Goal: Task Accomplishment & Management: Manage account settings

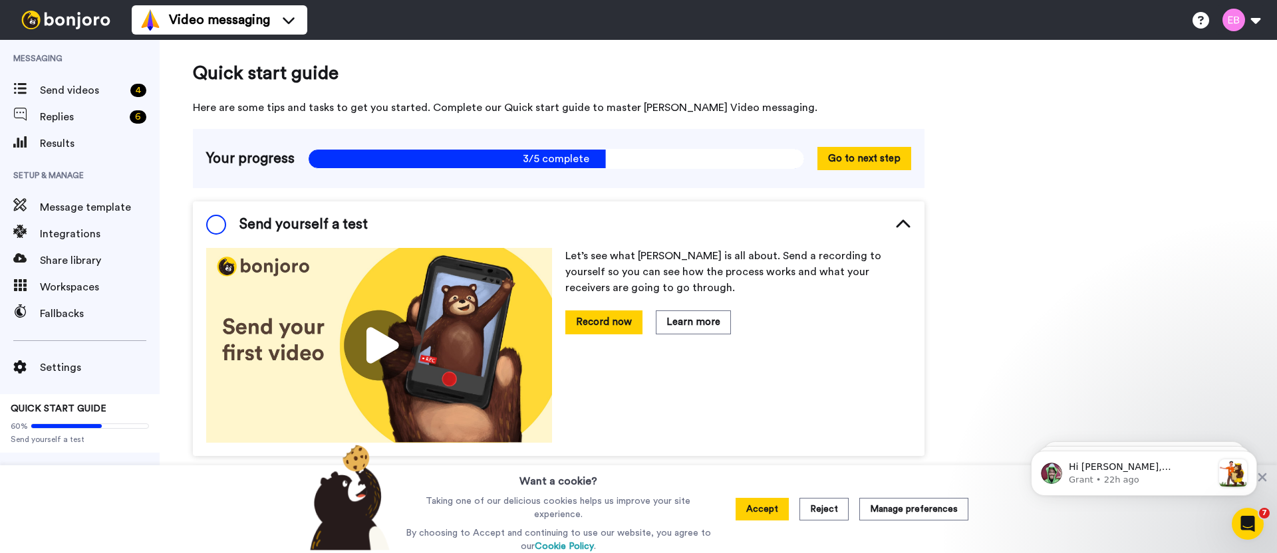
drag, startPoint x: 1053, startPoint y: 279, endPoint x: 37, endPoint y: 1, distance: 1054.3
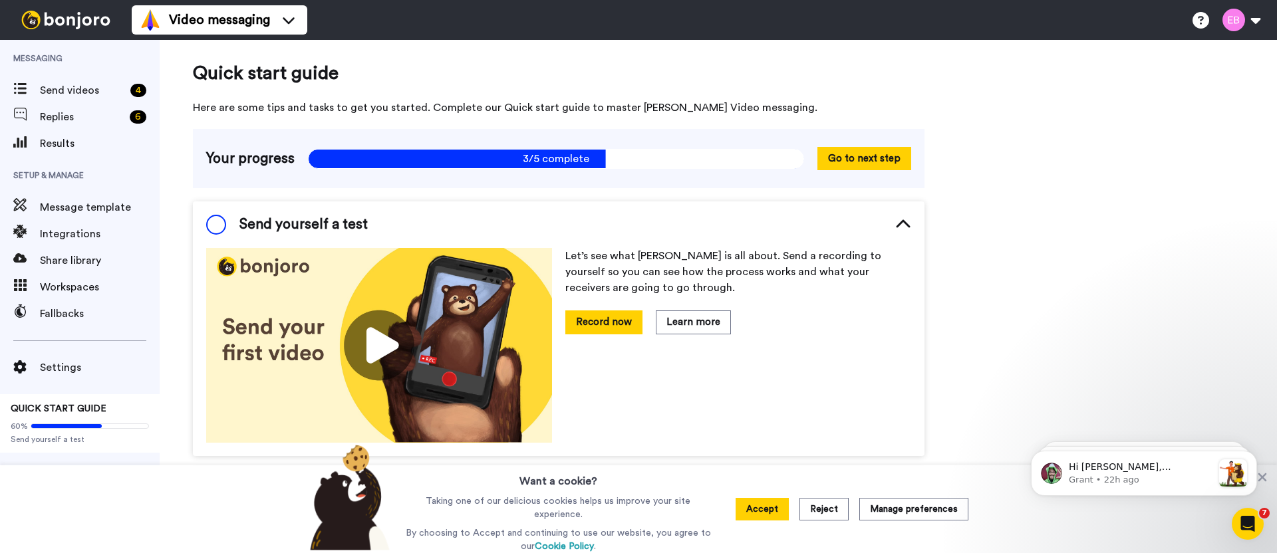
click at [751, 512] on button "Accept" at bounding box center [762, 509] width 53 height 23
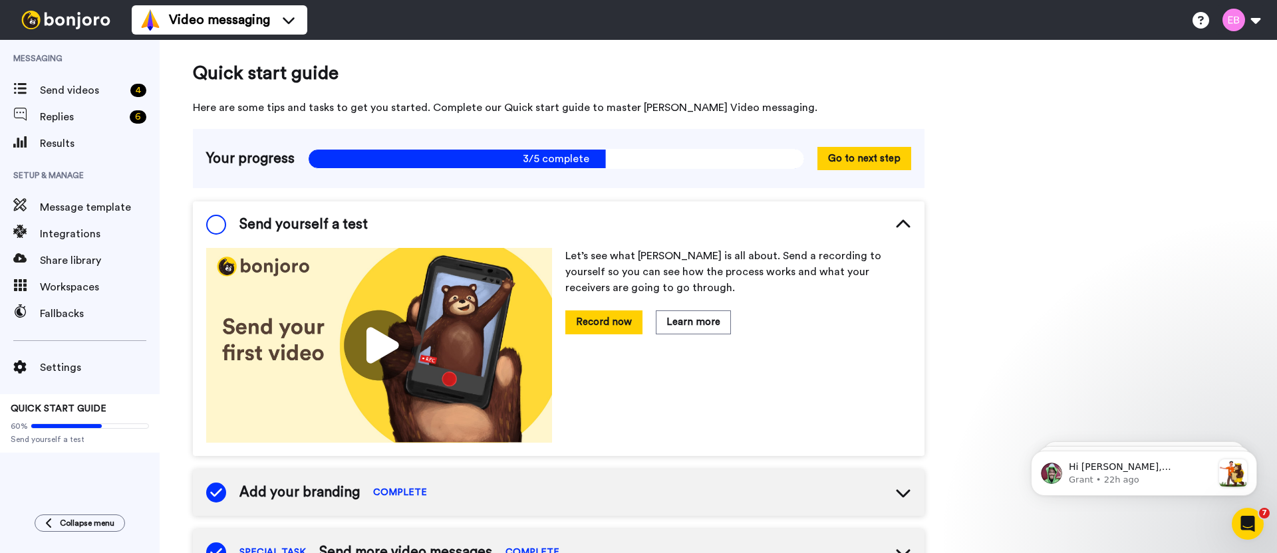
click at [59, 26] on img at bounding box center [66, 20] width 100 height 19
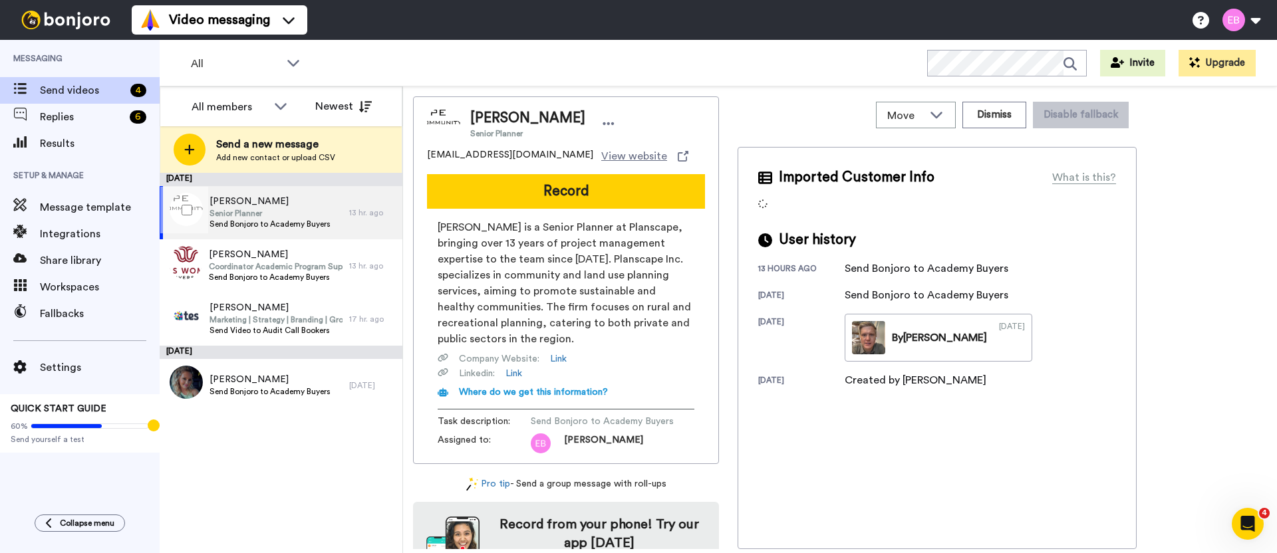
click at [323, 208] on span "Senior Planner" at bounding box center [269, 213] width 121 height 11
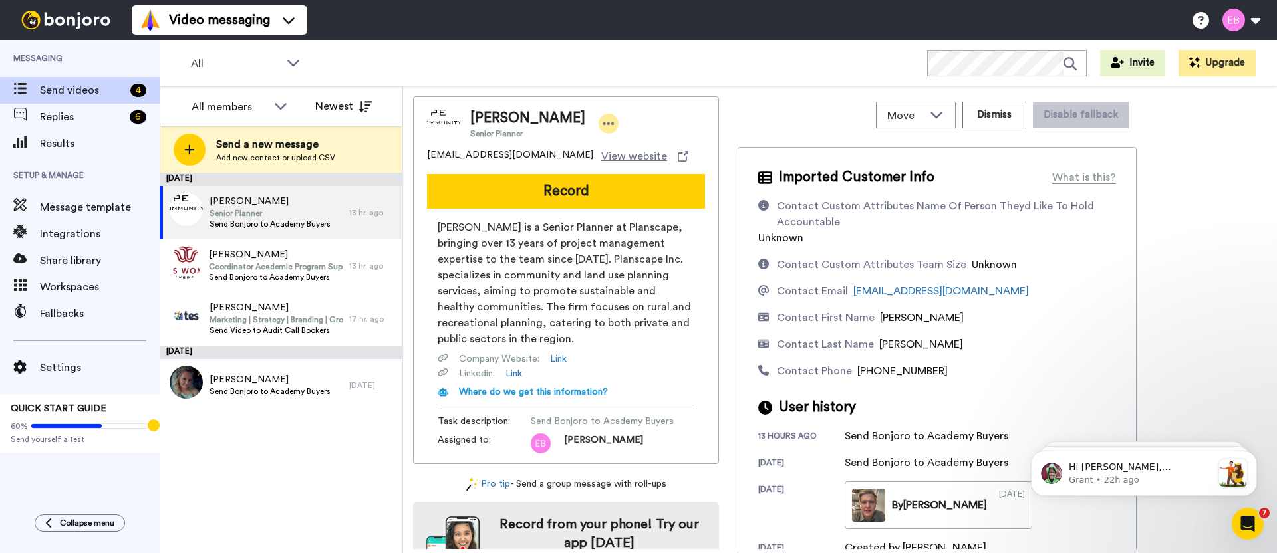
click at [614, 126] on icon at bounding box center [609, 123] width 12 height 13
click at [666, 204] on li "Dismiss" at bounding box center [662, 202] width 96 height 19
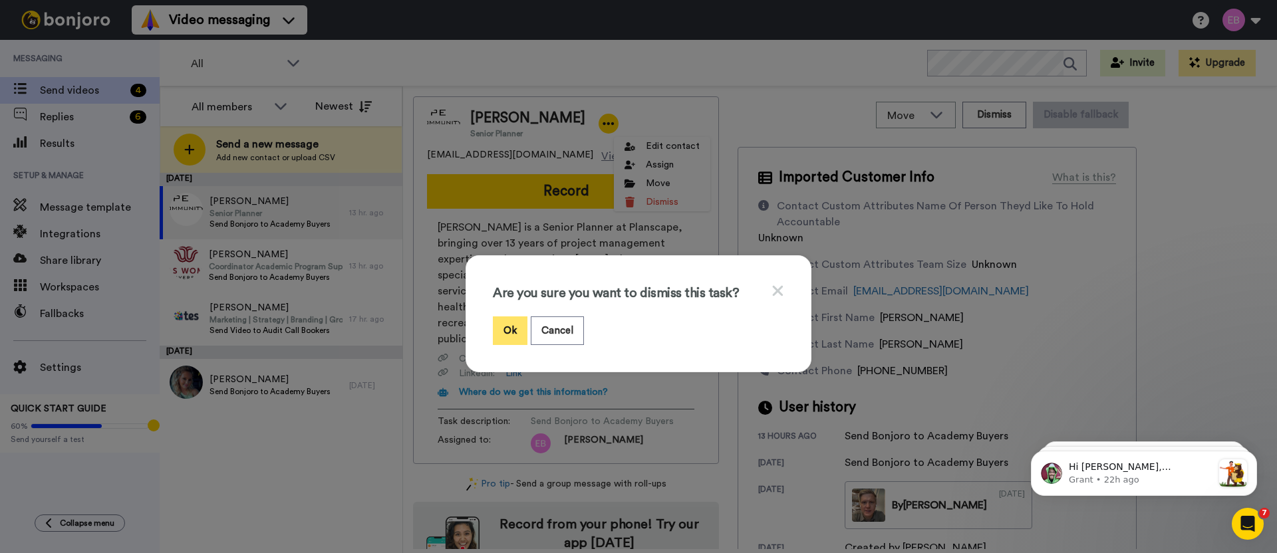
click at [511, 335] on button "Ok" at bounding box center [510, 331] width 35 height 29
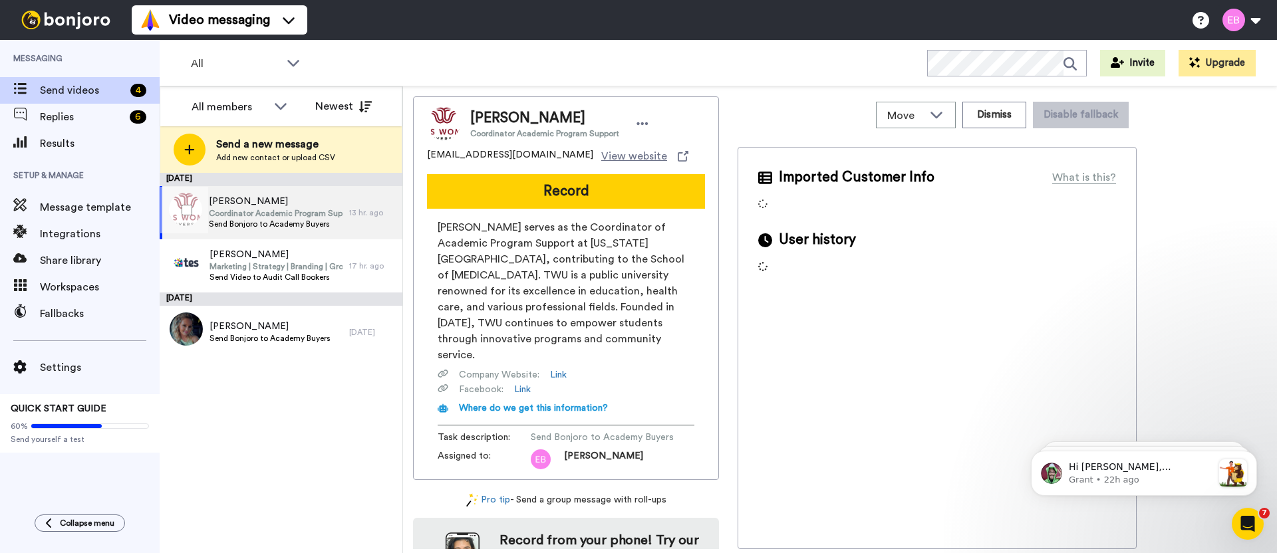
click at [283, 219] on span "Send Bonjoro to Academy Buyers" at bounding box center [276, 224] width 134 height 11
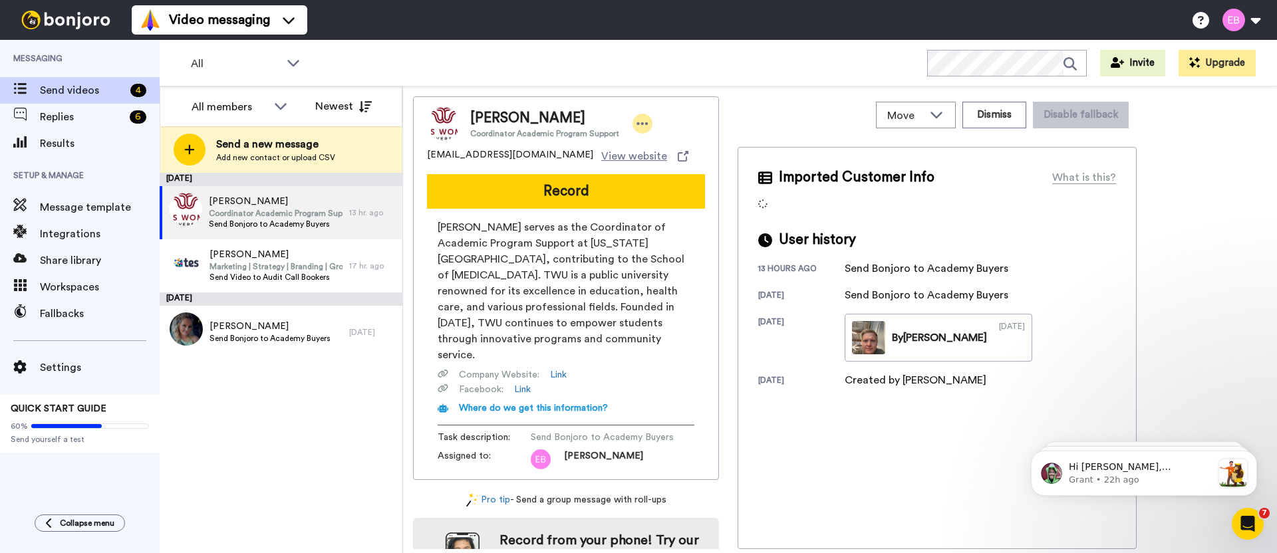
click at [639, 125] on icon at bounding box center [642, 123] width 12 height 13
click at [653, 206] on li "Dismiss" at bounding box center [676, 202] width 96 height 19
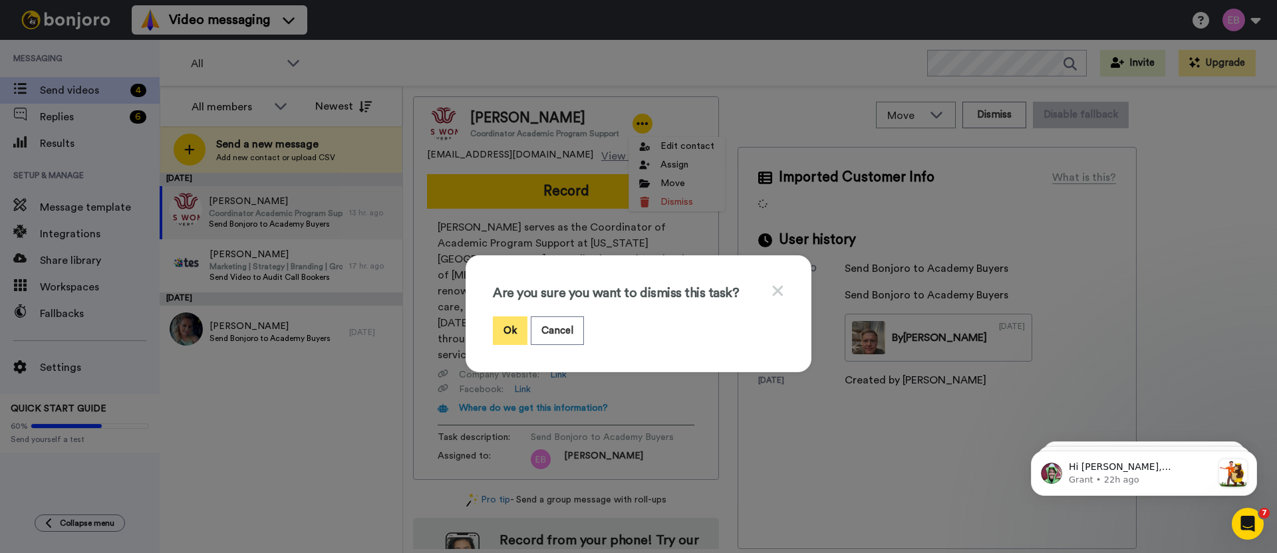
click at [497, 331] on button "Ok" at bounding box center [510, 331] width 35 height 29
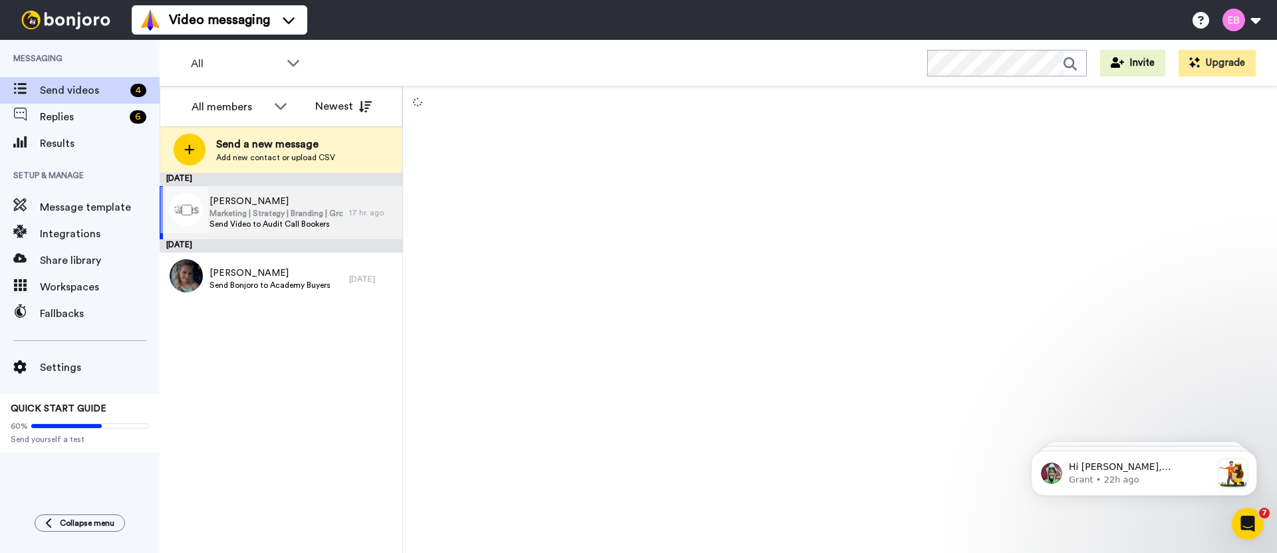
click at [288, 208] on span "Marketing | Strategy | Branding | Growth" at bounding box center [276, 213] width 134 height 11
click at [335, 198] on span "Fernando Dums" at bounding box center [276, 201] width 134 height 13
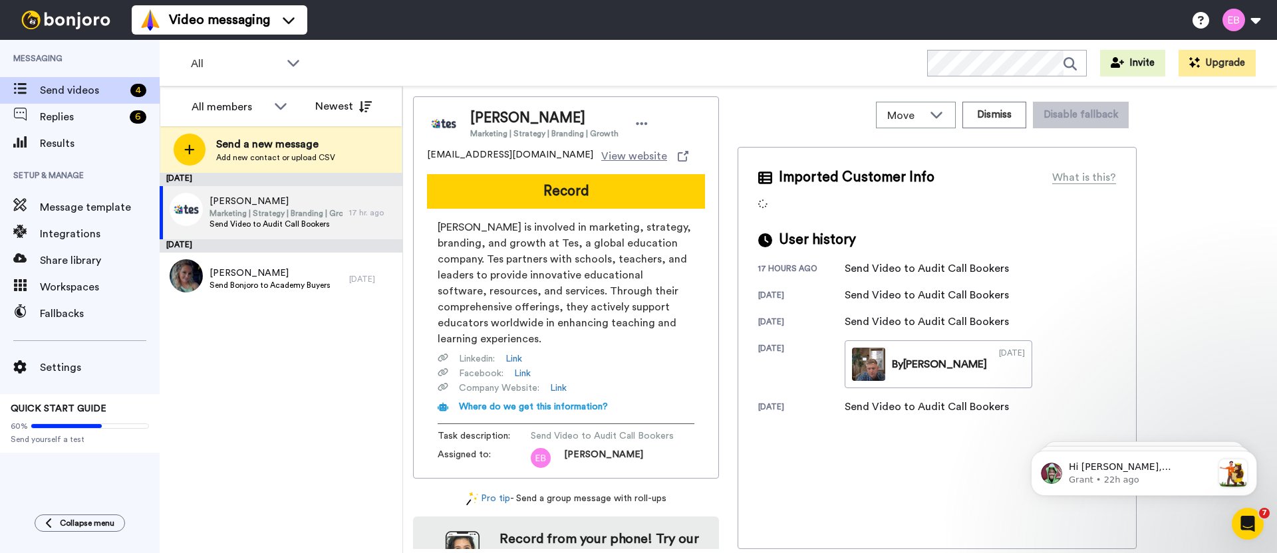
click at [649, 128] on div "Fernando Dums Marketing | Strategy | Branding | Growth" at bounding box center [566, 123] width 278 height 33
click at [640, 124] on icon at bounding box center [642, 123] width 12 height 13
click at [674, 210] on li "Dismiss" at bounding box center [676, 202] width 96 height 19
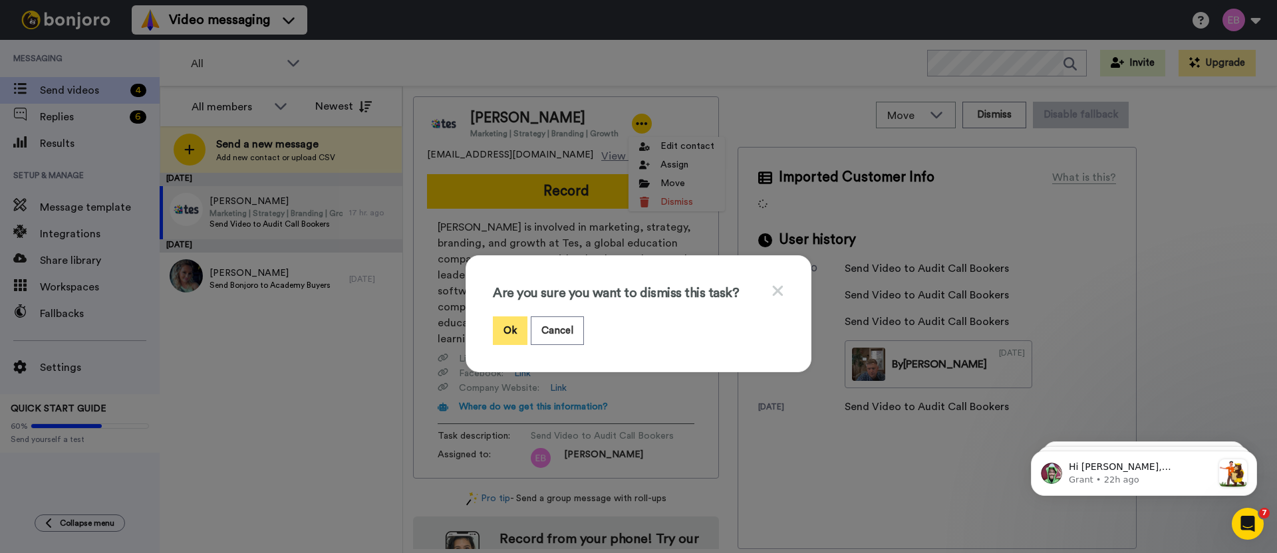
click at [503, 319] on button "Ok" at bounding box center [510, 331] width 35 height 29
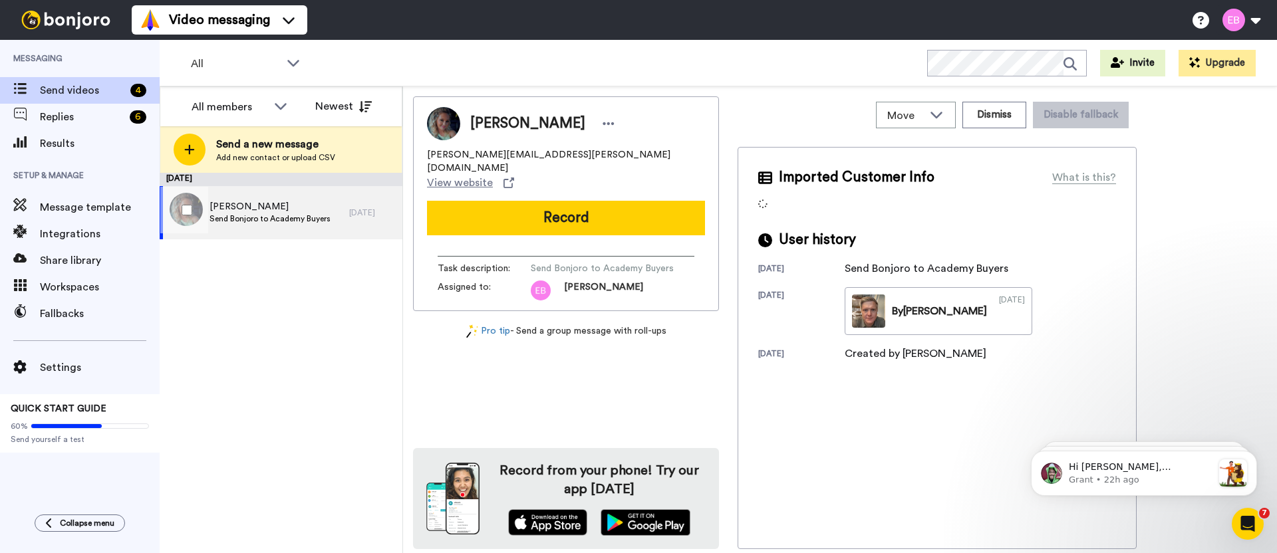
click at [284, 224] on div "Jennifer Hayden Send Bonjoro to Academy Buyers" at bounding box center [269, 212] width 121 height 25
click at [603, 121] on div at bounding box center [609, 124] width 20 height 20
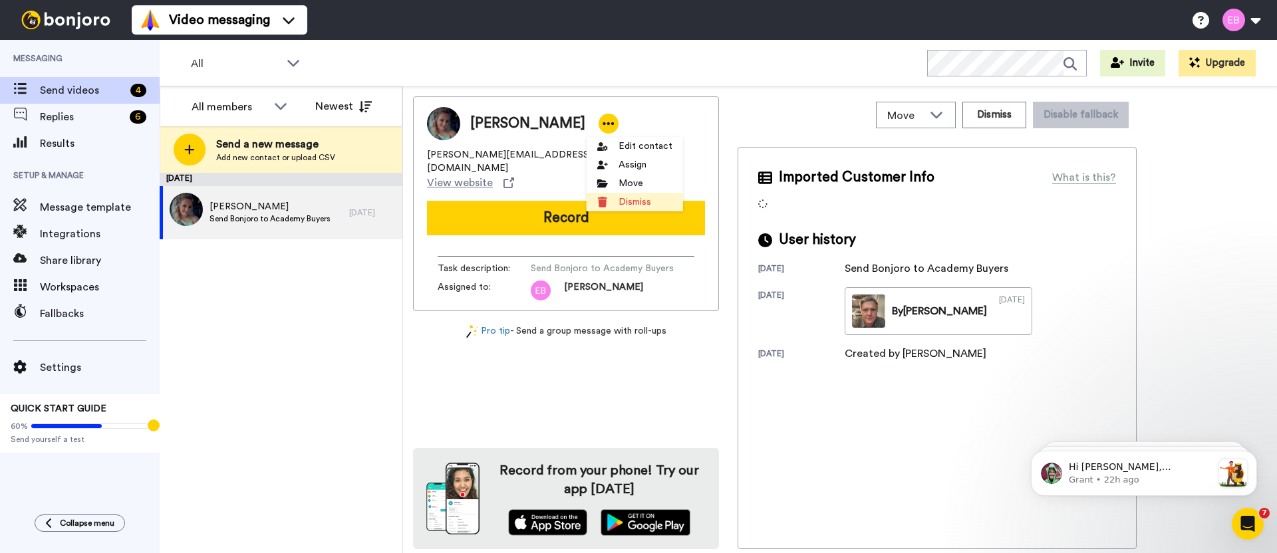
click at [622, 205] on li "Dismiss" at bounding box center [635, 202] width 96 height 19
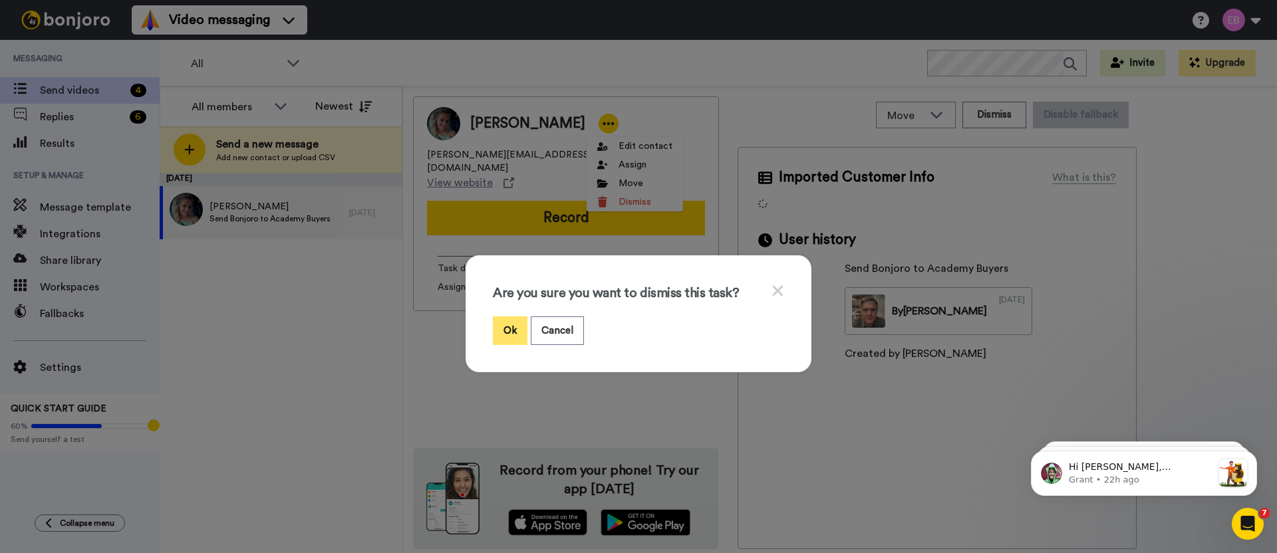
click at [509, 331] on button "Ok" at bounding box center [510, 331] width 35 height 29
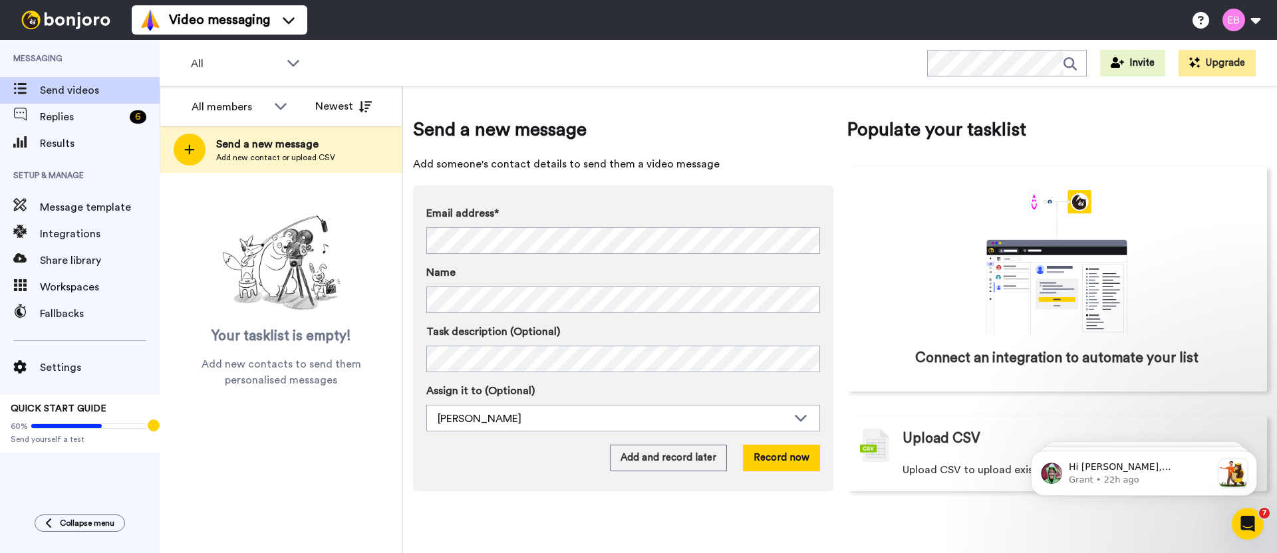
click at [701, 80] on div "All WORKSPACES View all All Default Task List + Add a new workspace Invite Upgr…" at bounding box center [718, 63] width 1117 height 47
